Goal: Transaction & Acquisition: Book appointment/travel/reservation

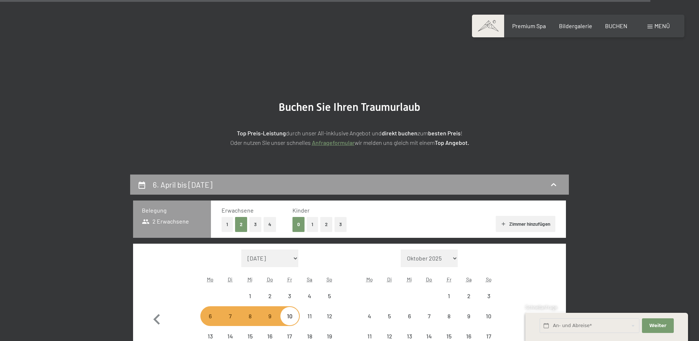
select select "2026-04-01"
select select "2026-05-01"
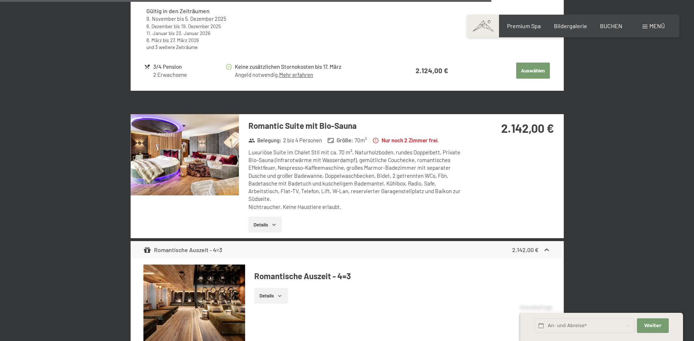
select select "2026-04-01"
select select "2026-05-01"
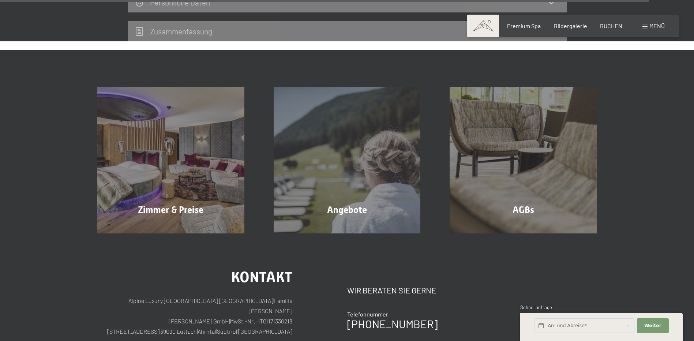
scroll to position [3222, 0]
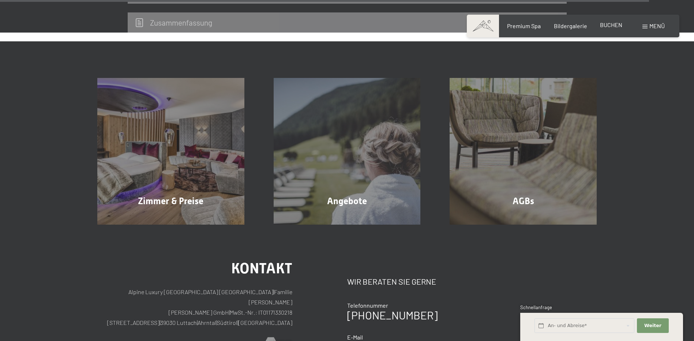
click at [608, 29] on div "BUCHEN" at bounding box center [611, 25] width 22 height 8
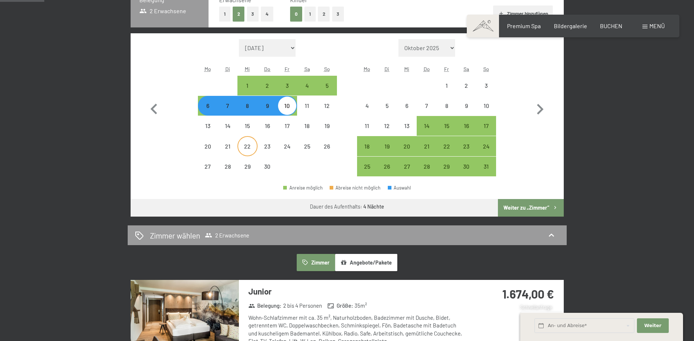
scroll to position [219, 0]
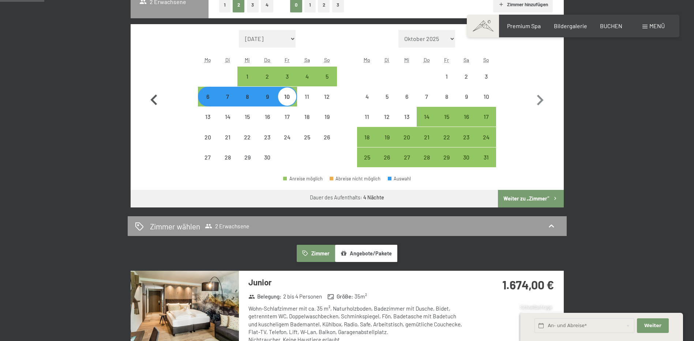
click at [154, 99] on icon "button" at bounding box center [153, 100] width 21 height 21
select select "2026-03-01"
select select "2026-04-01"
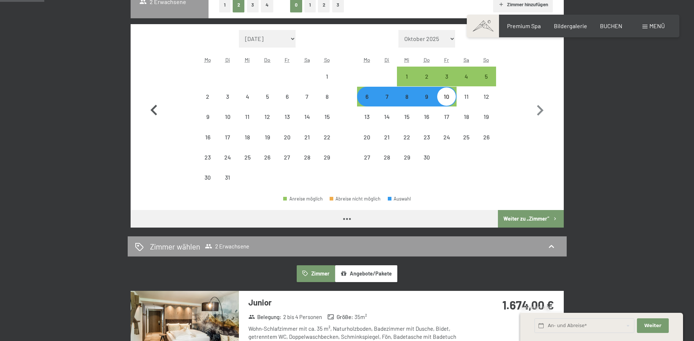
click at [154, 100] on icon "button" at bounding box center [153, 110] width 21 height 21
select select "2026-02-01"
select select "2026-03-01"
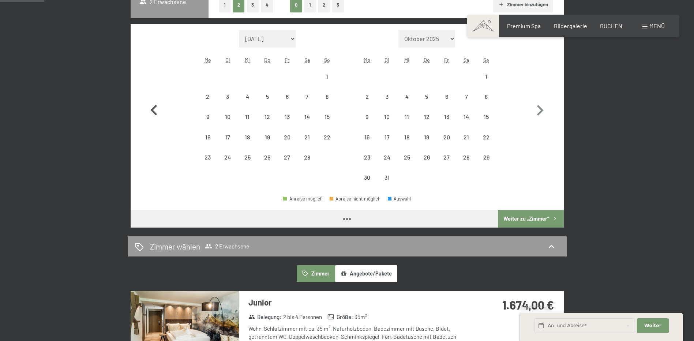
click at [154, 100] on icon "button" at bounding box center [153, 110] width 21 height 21
select select "2026-01-01"
select select "2026-02-01"
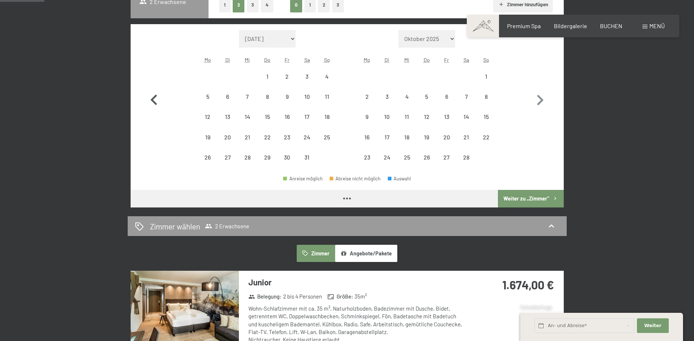
click at [154, 99] on icon "button" at bounding box center [153, 100] width 21 height 21
select select "2025-12-01"
select select "2026-01-01"
select select "2025-12-01"
select select "2026-01-01"
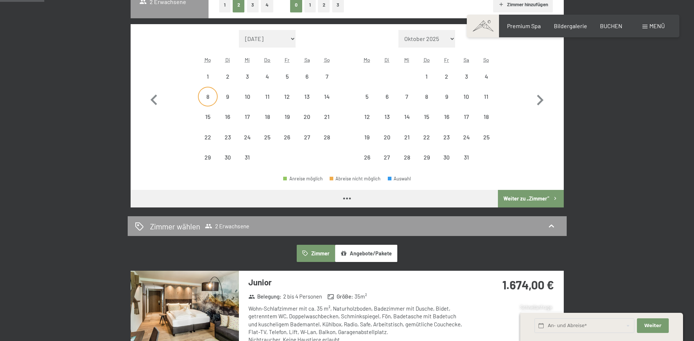
select select "2025-12-01"
select select "2026-01-01"
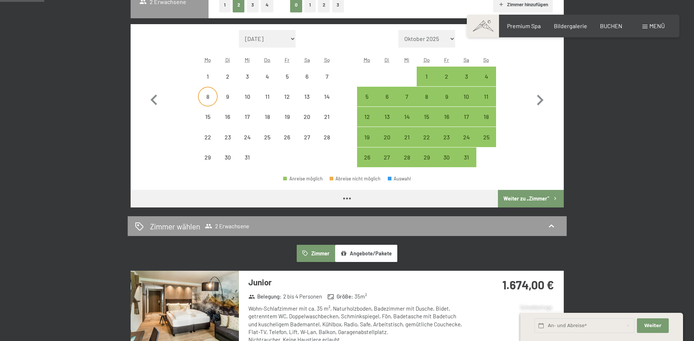
click at [210, 97] on div "8" at bounding box center [208, 103] width 18 height 18
select select "2025-12-01"
select select "2026-01-01"
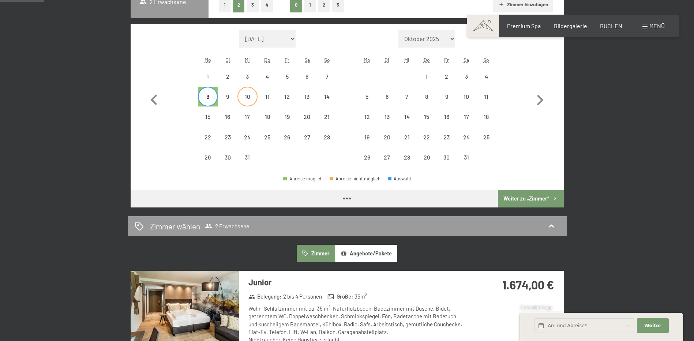
select select "2025-12-01"
select select "2026-01-01"
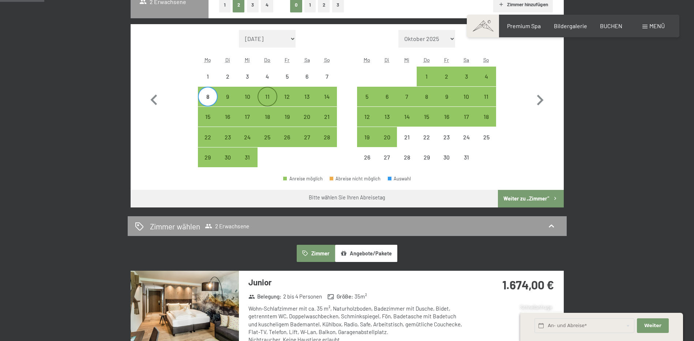
click at [271, 97] on div "11" at bounding box center [267, 103] width 18 height 18
select select "2025-12-01"
select select "2026-01-01"
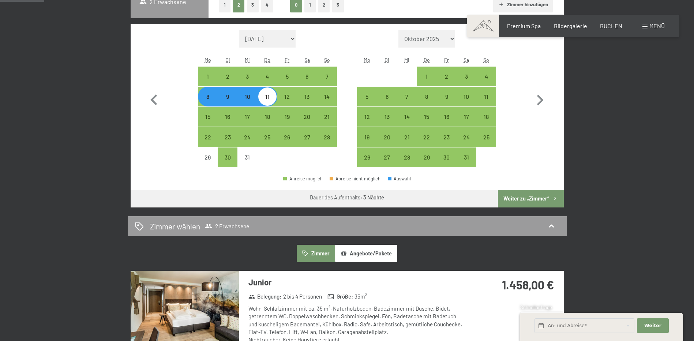
click at [520, 195] on button "Weiter zu „Zimmer“" at bounding box center [530, 199] width 65 height 18
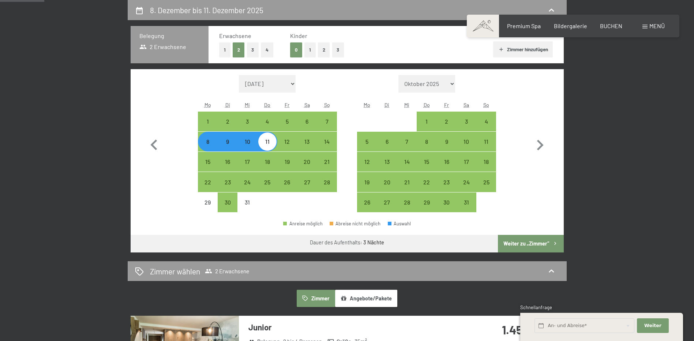
select select "2025-12-01"
select select "2026-01-01"
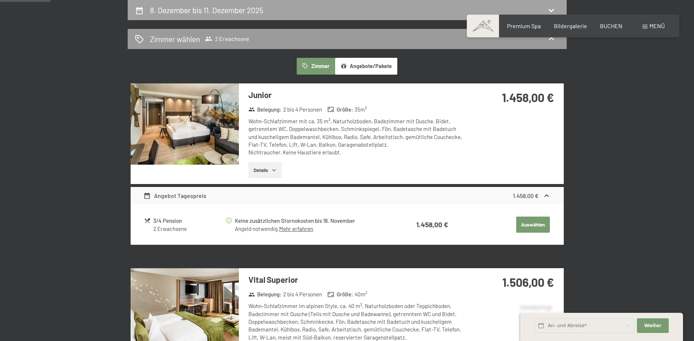
click at [258, 15] on div "8. Dezember bis 11. Dezember 2025" at bounding box center [208, 10] width 116 height 11
select select "2025-12-01"
select select "2026-01-01"
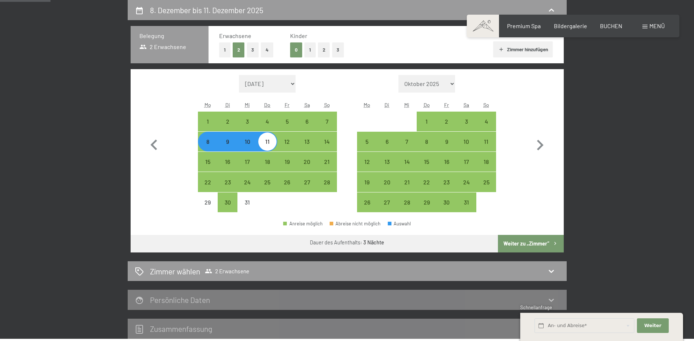
click at [204, 144] on div "8" at bounding box center [208, 148] width 18 height 18
select select "2025-12-01"
select select "2026-01-01"
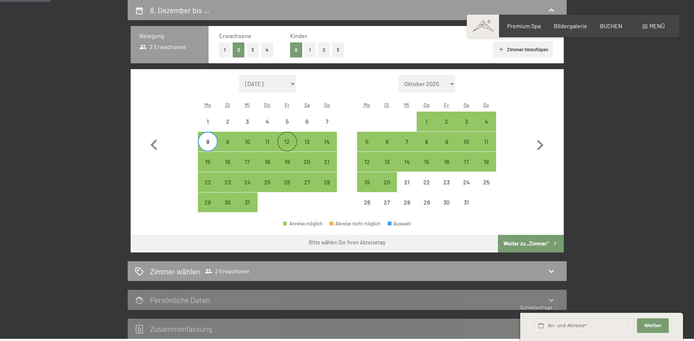
click at [282, 144] on div "12" at bounding box center [287, 148] width 18 height 18
select select "2025-12-01"
select select "2026-01-01"
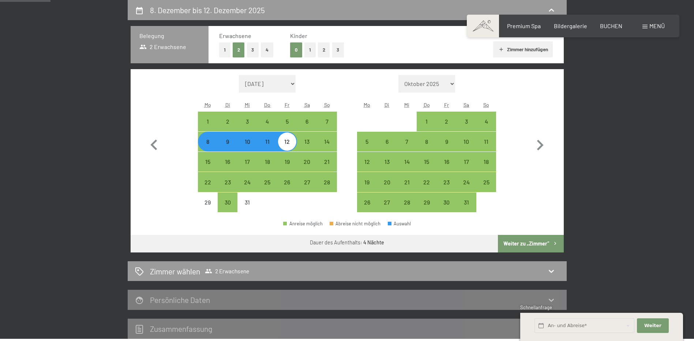
click at [537, 250] on button "Weiter zu „Zimmer“" at bounding box center [530, 244] width 65 height 18
select select "2025-12-01"
select select "2026-01-01"
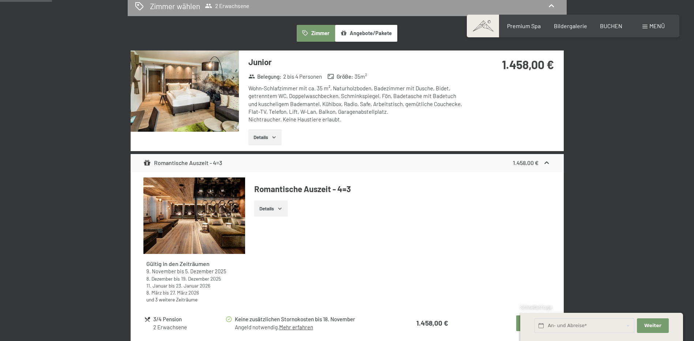
scroll to position [248, 0]
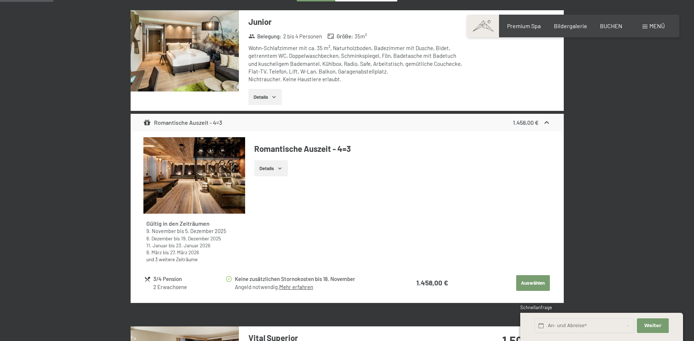
click at [214, 56] on img at bounding box center [185, 50] width 108 height 81
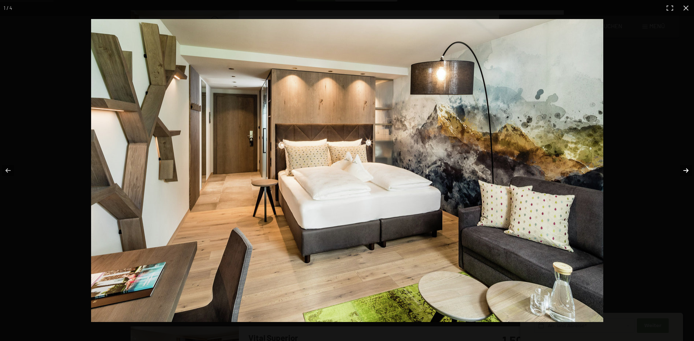
click at [684, 171] on button "button" at bounding box center [681, 170] width 26 height 37
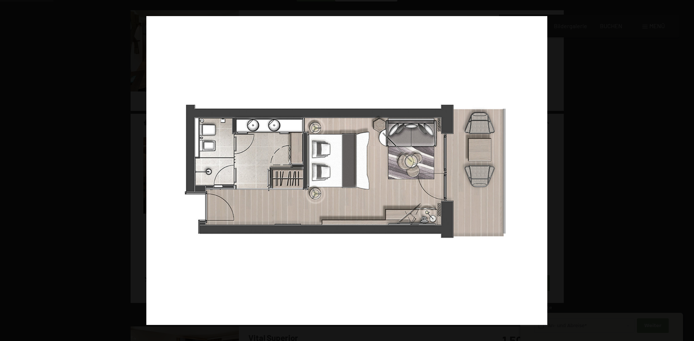
click at [684, 171] on button "button" at bounding box center [681, 170] width 26 height 37
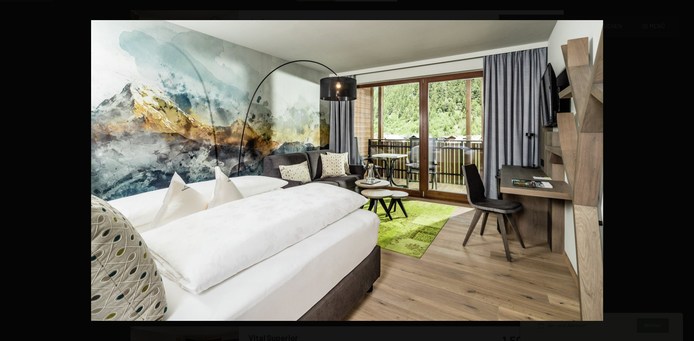
click at [684, 171] on button "button" at bounding box center [681, 170] width 26 height 37
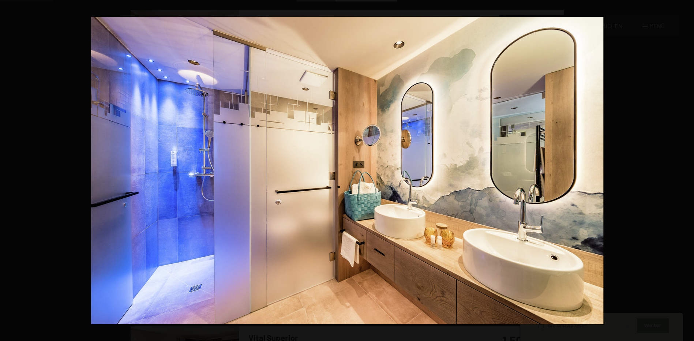
click at [684, 171] on button "button" at bounding box center [681, 170] width 26 height 37
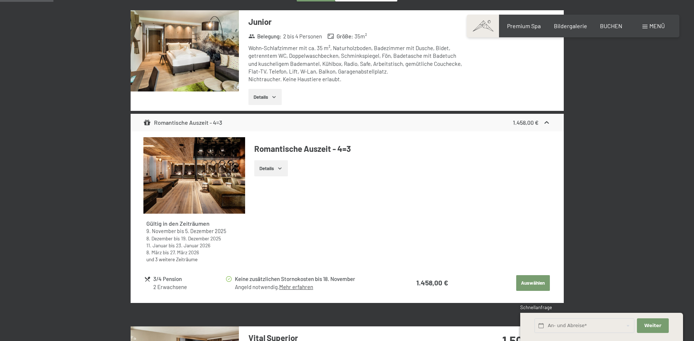
click at [0, 0] on button "button" at bounding box center [0, 0] width 0 height 0
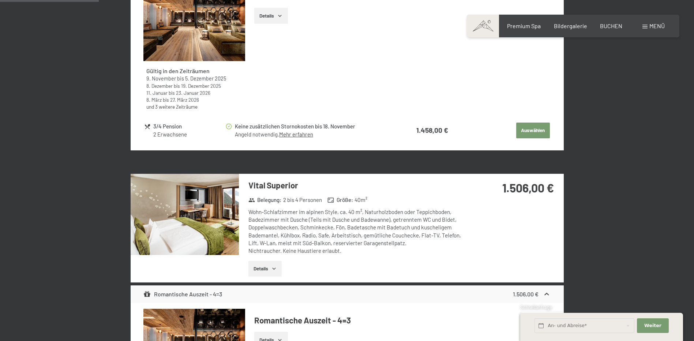
scroll to position [467, 0]
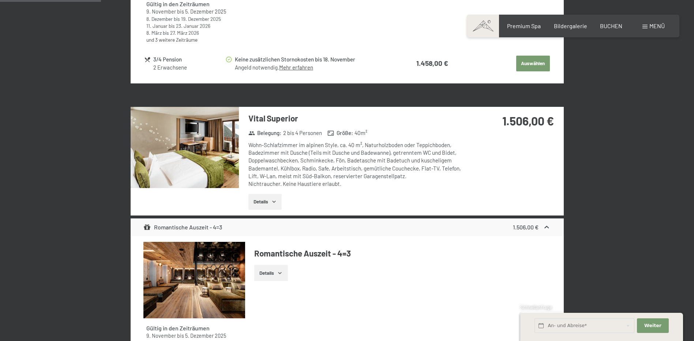
click at [205, 157] on img at bounding box center [185, 147] width 108 height 81
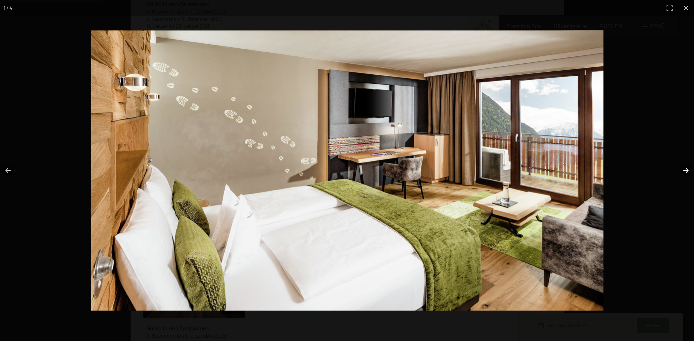
click at [687, 167] on button "button" at bounding box center [681, 170] width 26 height 37
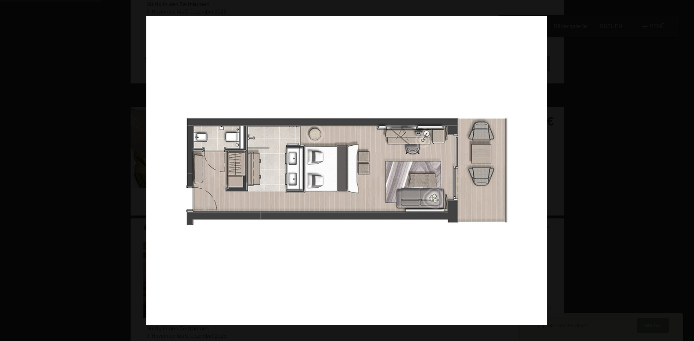
click at [687, 167] on button "button" at bounding box center [681, 170] width 26 height 37
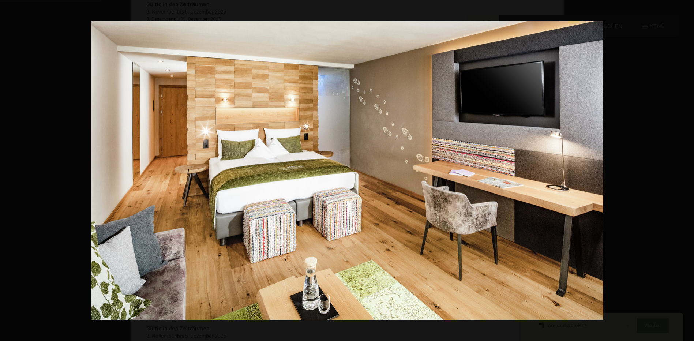
click at [687, 167] on button "button" at bounding box center [681, 170] width 26 height 37
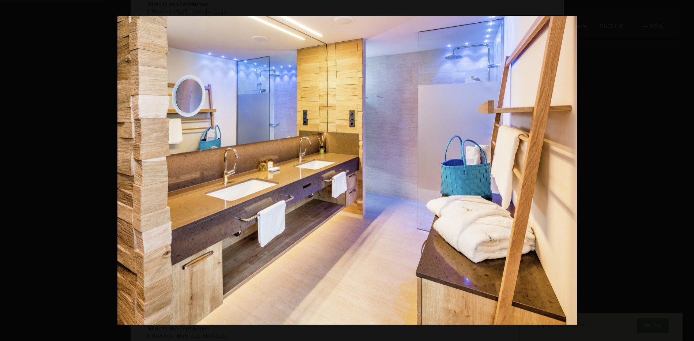
click at [687, 167] on button "button" at bounding box center [681, 170] width 26 height 37
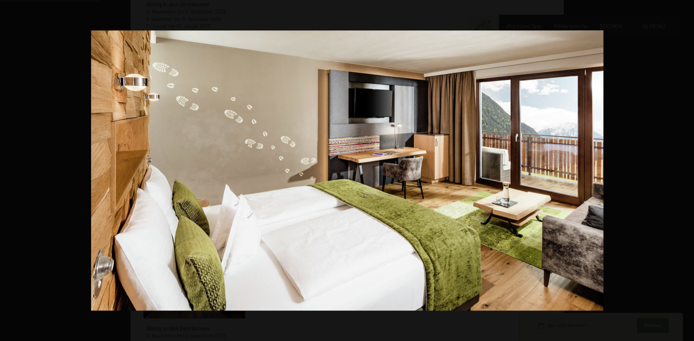
click at [687, 167] on button "button" at bounding box center [681, 170] width 26 height 37
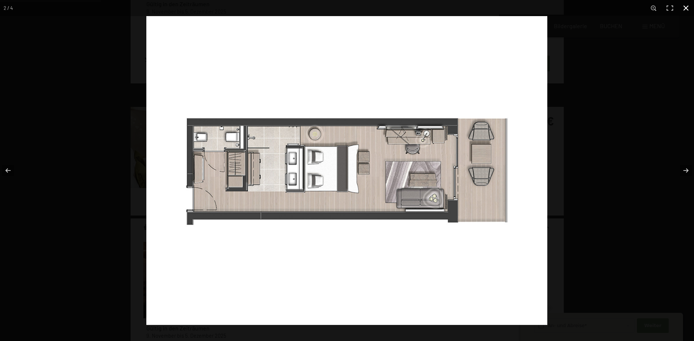
click at [684, 9] on button "button" at bounding box center [685, 8] width 16 height 16
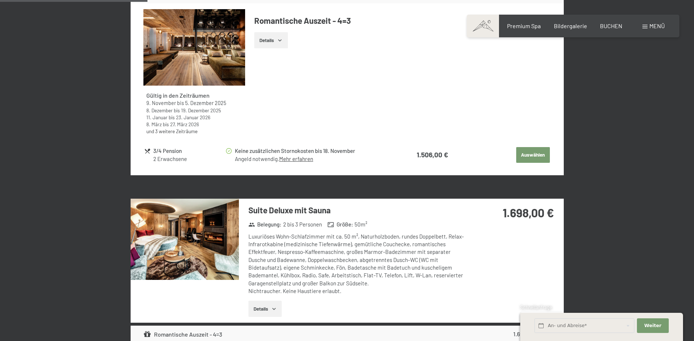
scroll to position [796, 0]
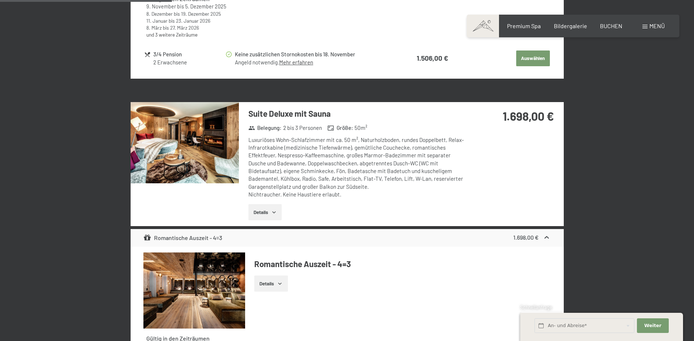
click at [210, 148] on img at bounding box center [185, 142] width 108 height 81
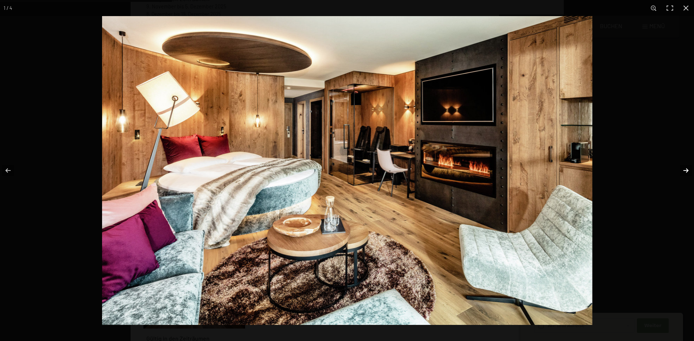
click at [682, 169] on button "button" at bounding box center [681, 170] width 26 height 37
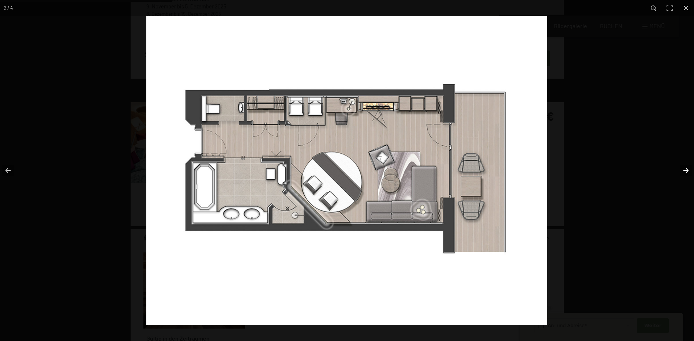
click at [682, 169] on button "button" at bounding box center [681, 170] width 26 height 37
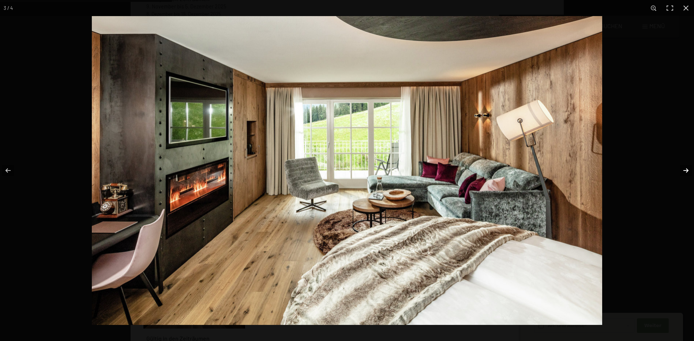
click at [682, 169] on button "button" at bounding box center [681, 170] width 26 height 37
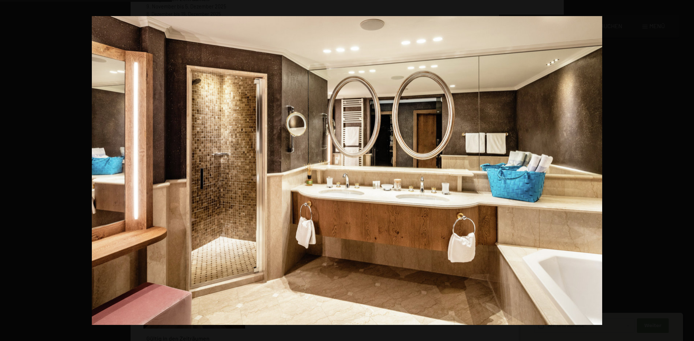
click at [682, 169] on button "button" at bounding box center [681, 170] width 26 height 37
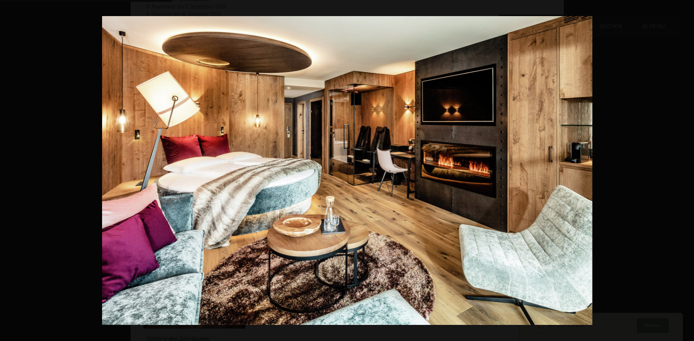
click at [682, 169] on button "button" at bounding box center [681, 170] width 26 height 37
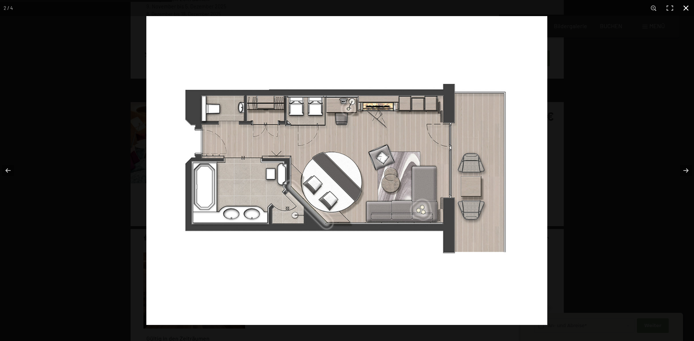
click at [686, 8] on button "button" at bounding box center [685, 8] width 16 height 16
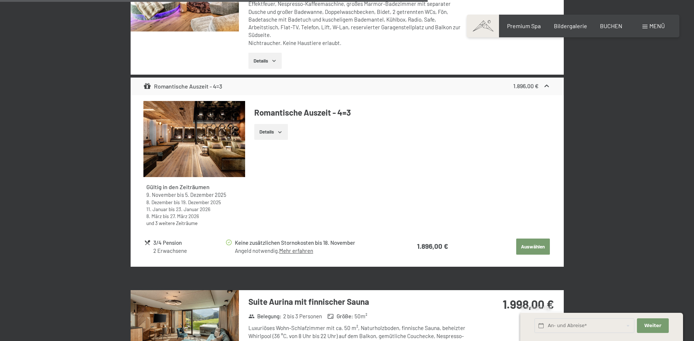
scroll to position [2185, 0]
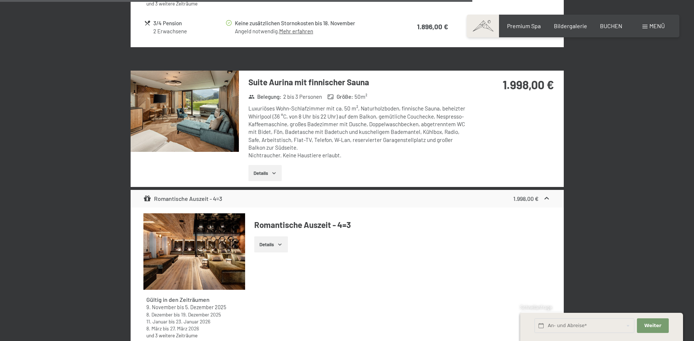
click at [267, 177] on button "Details" at bounding box center [264, 173] width 33 height 16
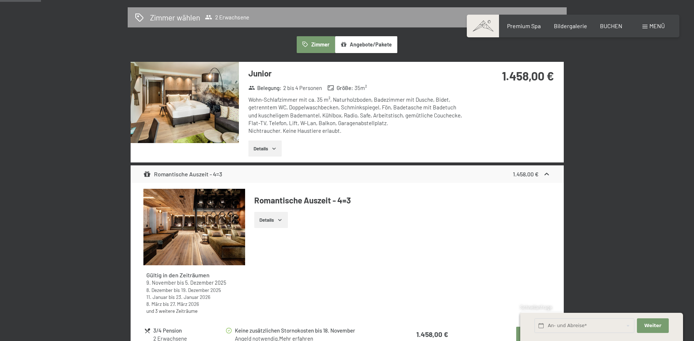
scroll to position [204, 0]
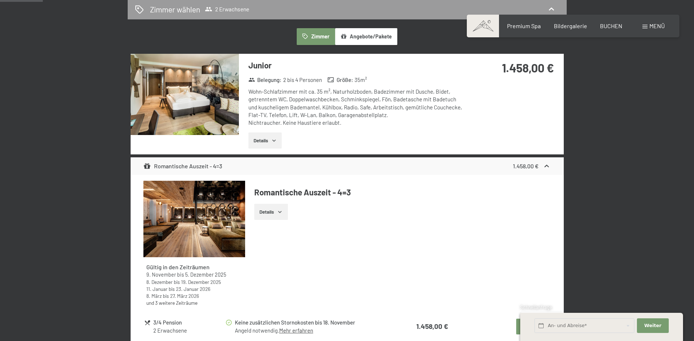
click at [375, 114] on div "Wohn-Schlafzimmer mit ca. 35 m², Naturholzboden, Badezimmer mit Dusche, Bidet, …" at bounding box center [357, 107] width 218 height 39
drag, startPoint x: 273, startPoint y: 139, endPoint x: 280, endPoint y: 139, distance: 7.0
click at [273, 139] on icon "button" at bounding box center [274, 140] width 6 height 6
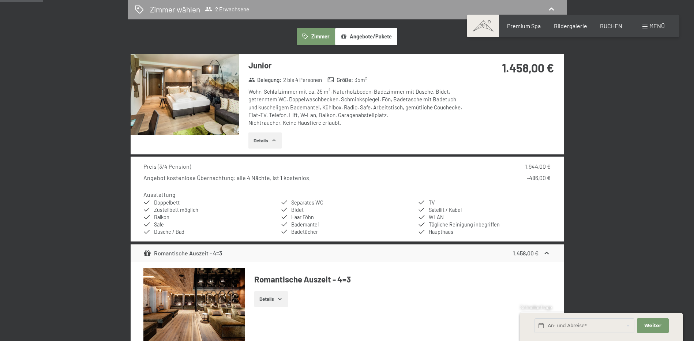
click at [196, 101] on img at bounding box center [185, 94] width 108 height 81
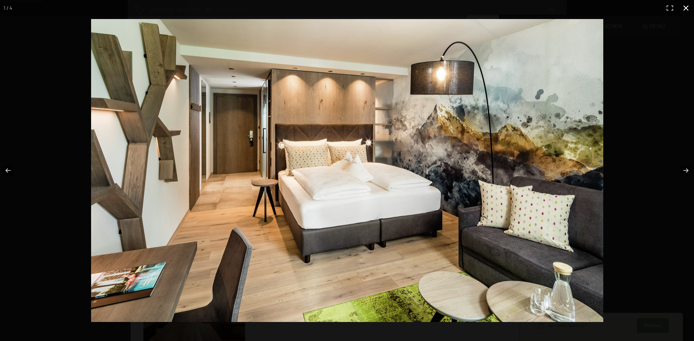
click at [688, 8] on button "button" at bounding box center [685, 8] width 16 height 16
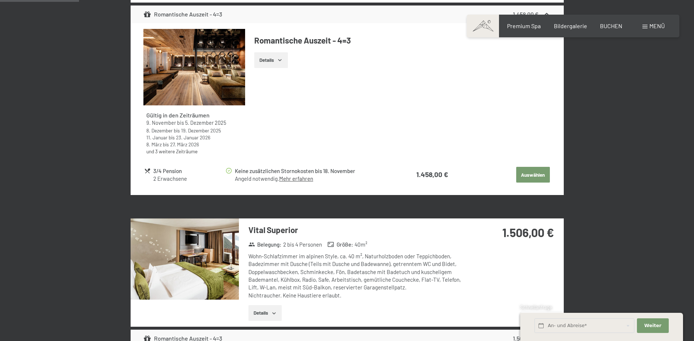
scroll to position [570, 0]
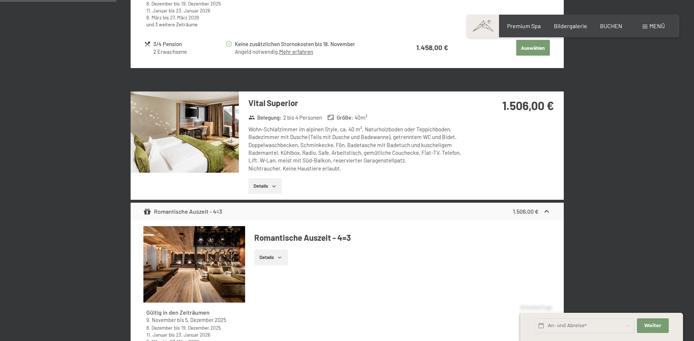
click at [204, 128] on img at bounding box center [185, 131] width 108 height 81
click at [0, 0] on button "button" at bounding box center [0, 0] width 0 height 0
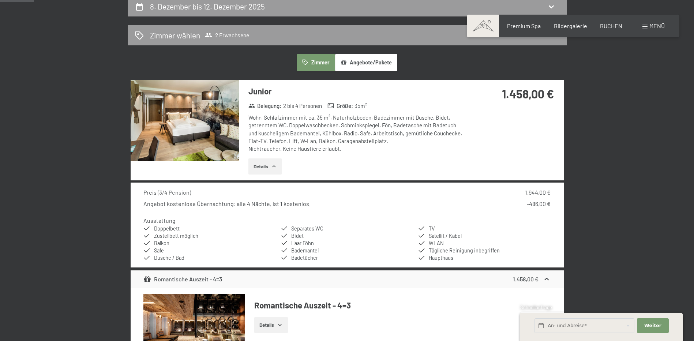
scroll to position [167, 0]
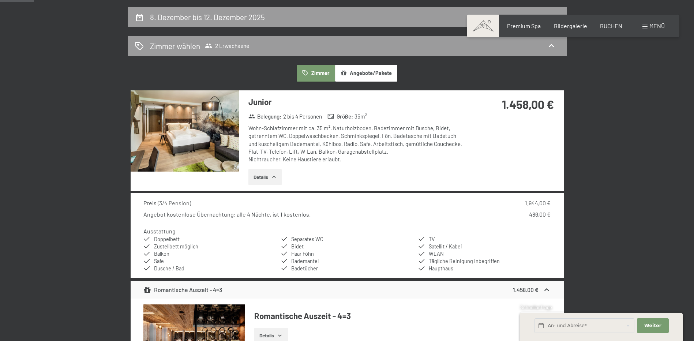
click at [203, 135] on img at bounding box center [185, 130] width 108 height 81
click at [0, 0] on button "button" at bounding box center [0, 0] width 0 height 0
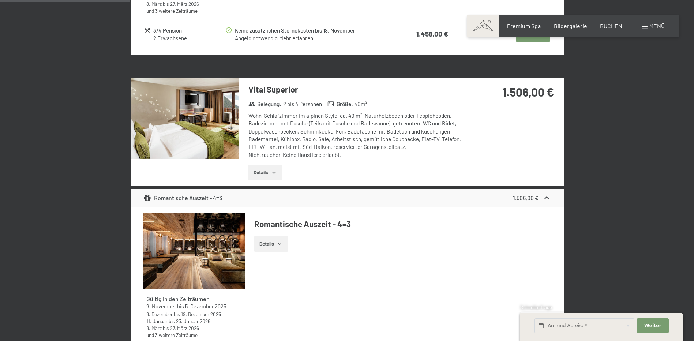
scroll to position [643, 0]
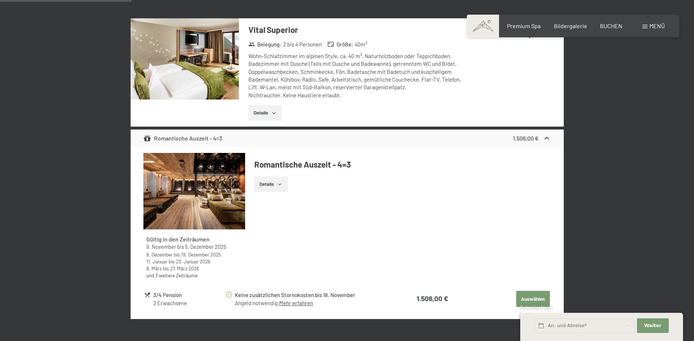
click at [217, 87] on img at bounding box center [185, 58] width 108 height 81
click at [0, 0] on button "button" at bounding box center [0, 0] width 0 height 0
click at [269, 112] on button "Details" at bounding box center [264, 113] width 33 height 16
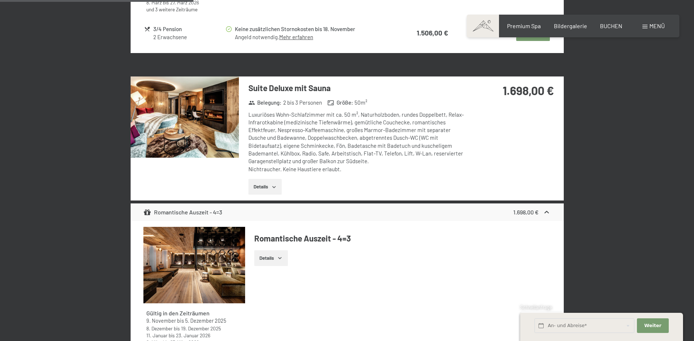
scroll to position [1008, 0]
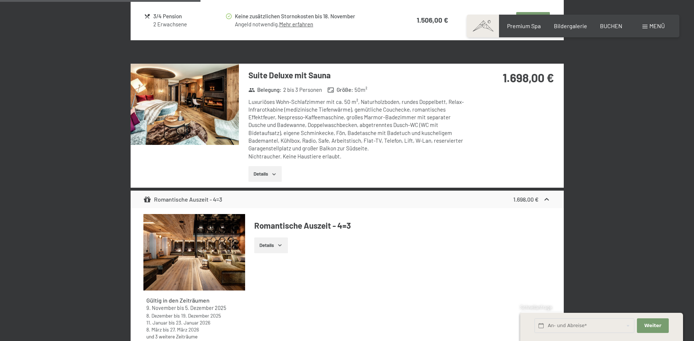
click at [212, 103] on img at bounding box center [185, 104] width 108 height 81
click at [0, 0] on button "button" at bounding box center [0, 0] width 0 height 0
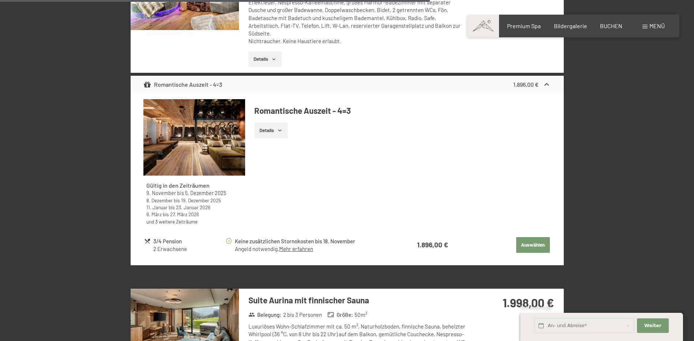
scroll to position [2325, 0]
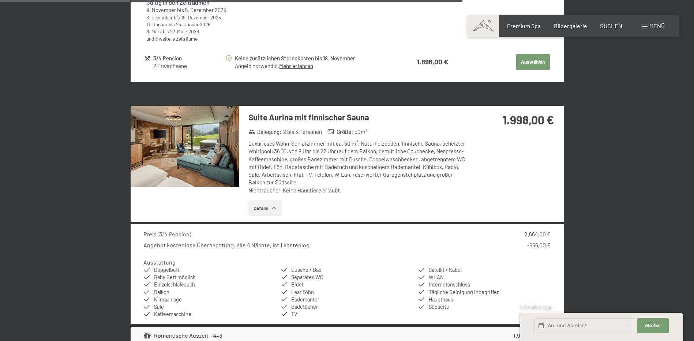
click at [197, 147] on img at bounding box center [185, 146] width 108 height 81
click at [0, 0] on button "button" at bounding box center [0, 0] width 0 height 0
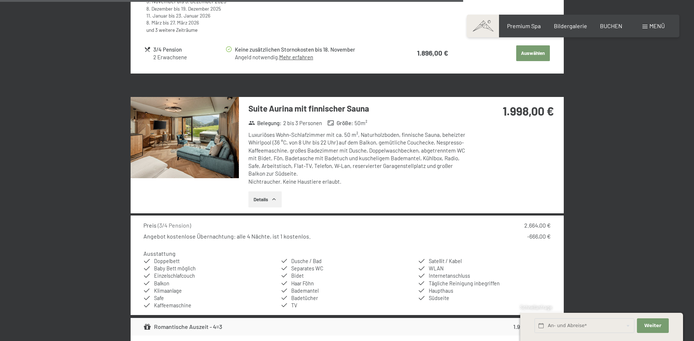
scroll to position [2329, 0]
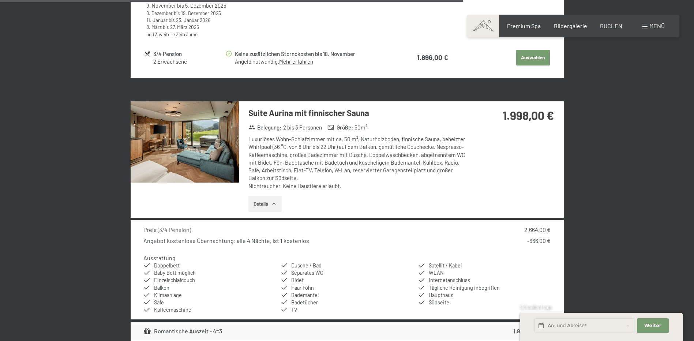
click at [196, 140] on img at bounding box center [185, 141] width 108 height 81
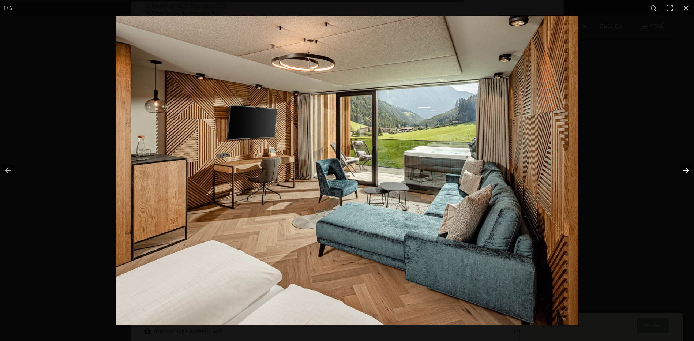
click at [681, 166] on button "button" at bounding box center [681, 170] width 26 height 37
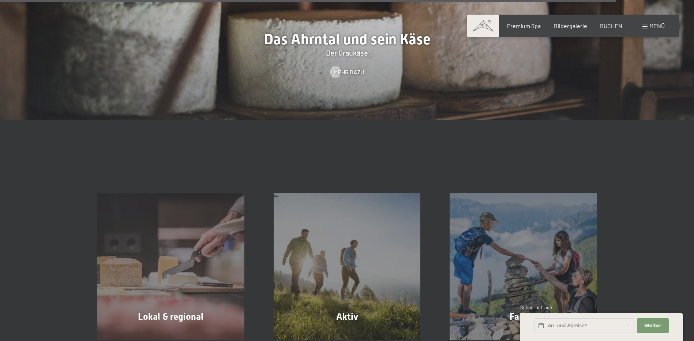
scroll to position [2742, 0]
